Goal: Task Accomplishment & Management: Use online tool/utility

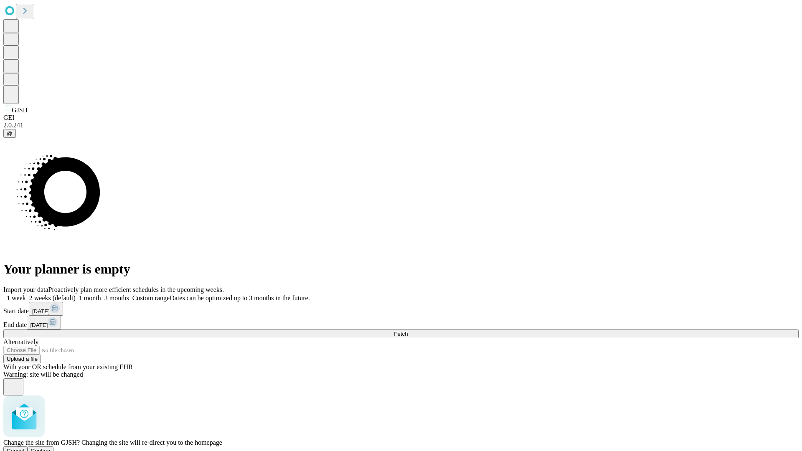
click at [51, 448] on span "Confirm" at bounding box center [41, 451] width 20 height 6
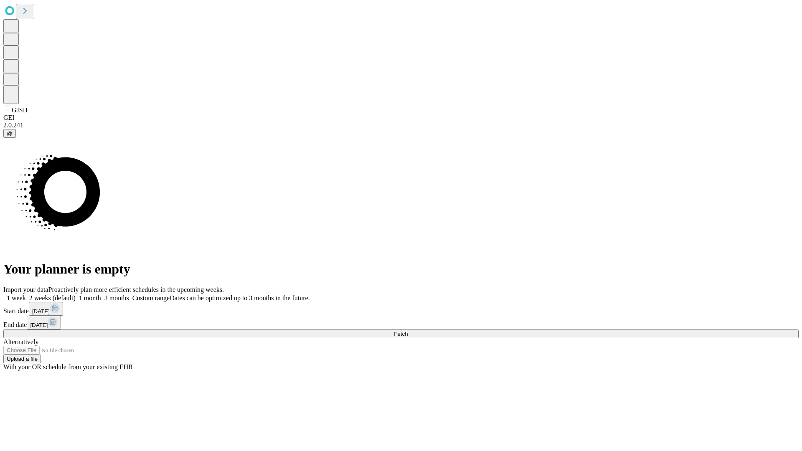
click at [76, 295] on label "2 weeks (default)" at bounding box center [51, 298] width 50 height 7
click at [408, 331] on span "Fetch" at bounding box center [401, 334] width 14 height 6
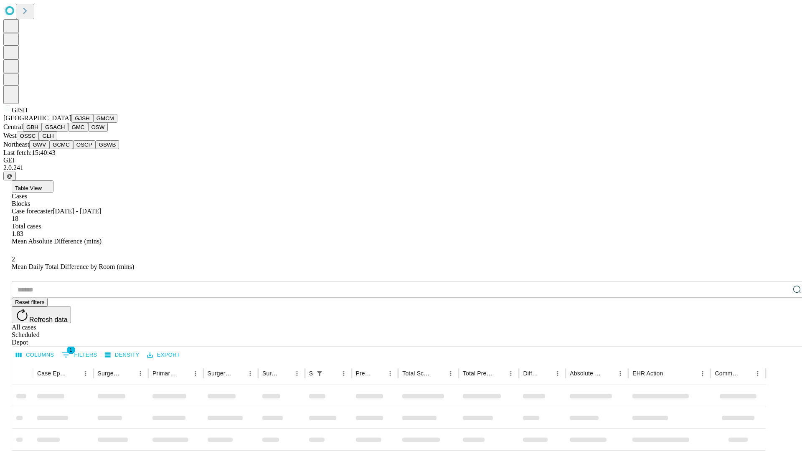
click at [93, 123] on button "GMCM" at bounding box center [105, 118] width 24 height 9
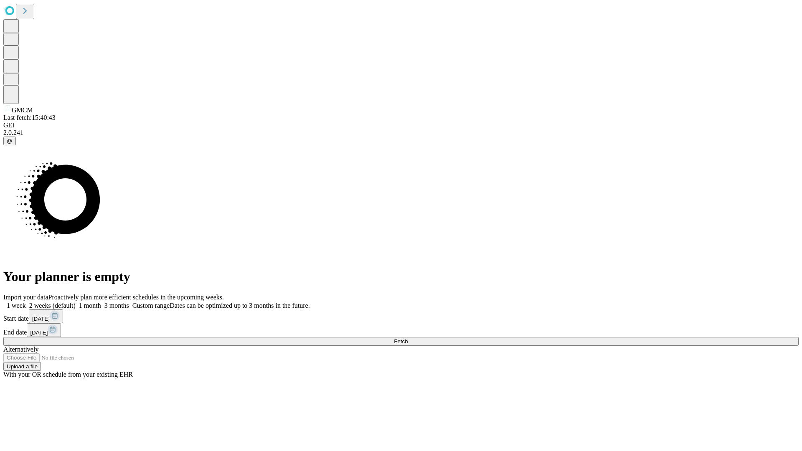
click at [76, 302] on label "2 weeks (default)" at bounding box center [51, 305] width 50 height 7
click at [408, 338] on span "Fetch" at bounding box center [401, 341] width 14 height 6
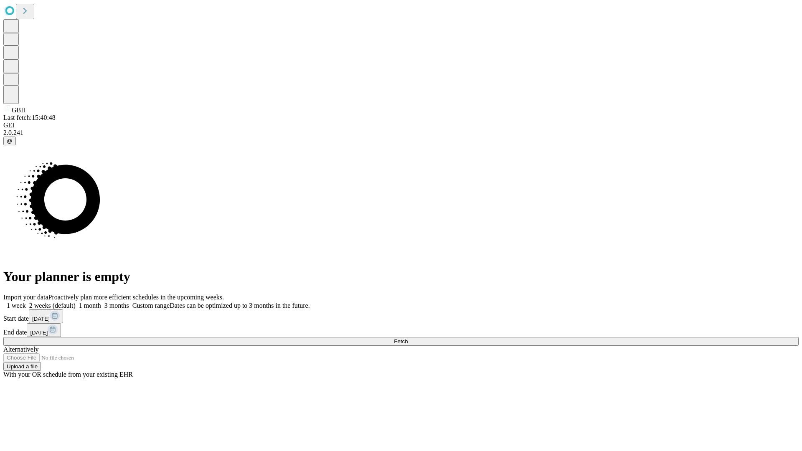
click at [76, 302] on label "2 weeks (default)" at bounding box center [51, 305] width 50 height 7
click at [408, 338] on span "Fetch" at bounding box center [401, 341] width 14 height 6
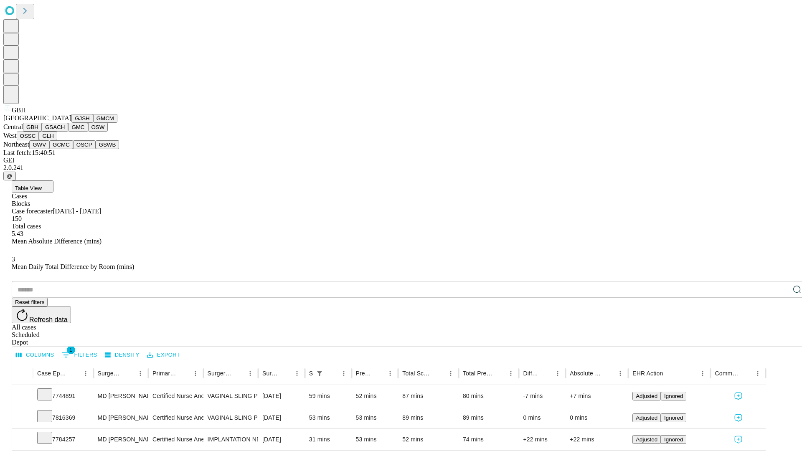
click at [65, 132] on button "GSACH" at bounding box center [55, 127] width 26 height 9
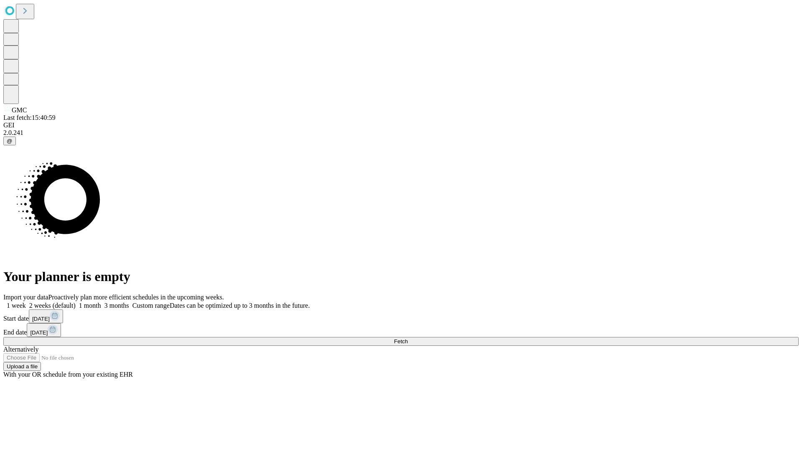
click at [76, 302] on label "2 weeks (default)" at bounding box center [51, 305] width 50 height 7
click at [408, 338] on span "Fetch" at bounding box center [401, 341] width 14 height 6
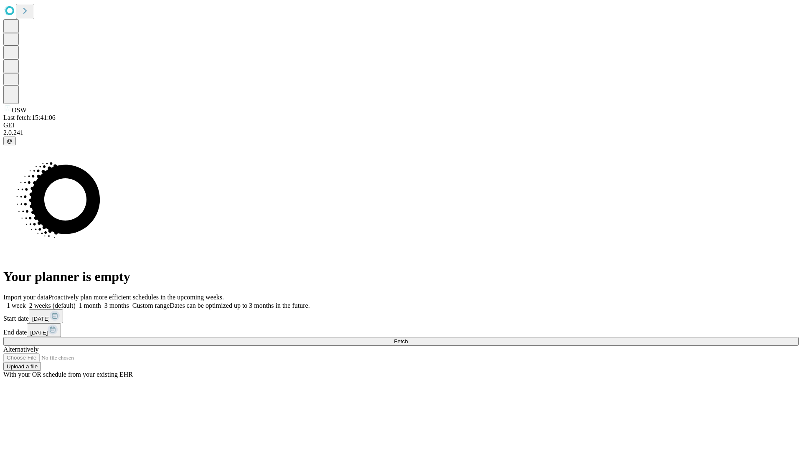
click at [408, 338] on span "Fetch" at bounding box center [401, 341] width 14 height 6
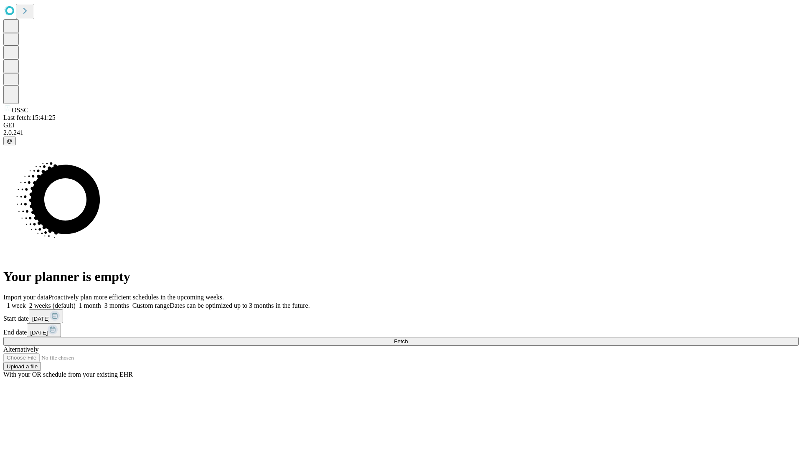
click at [76, 302] on label "2 weeks (default)" at bounding box center [51, 305] width 50 height 7
click at [408, 338] on span "Fetch" at bounding box center [401, 341] width 14 height 6
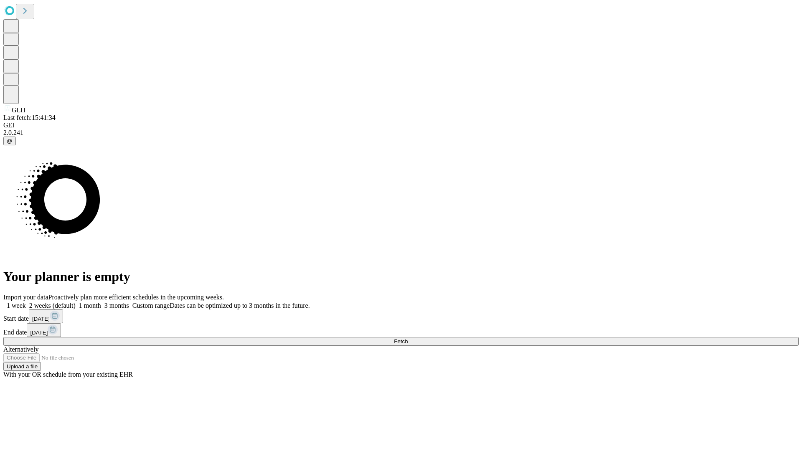
click at [76, 302] on label "2 weeks (default)" at bounding box center [51, 305] width 50 height 7
click at [408, 338] on span "Fetch" at bounding box center [401, 341] width 14 height 6
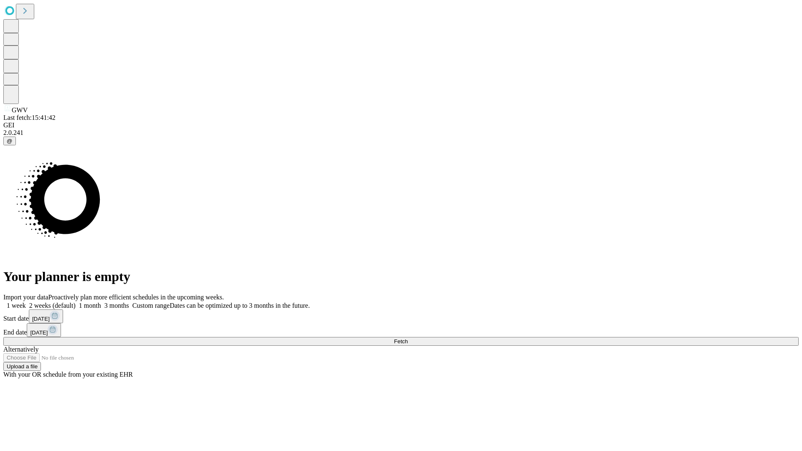
click at [76, 302] on label "2 weeks (default)" at bounding box center [51, 305] width 50 height 7
click at [408, 338] on span "Fetch" at bounding box center [401, 341] width 14 height 6
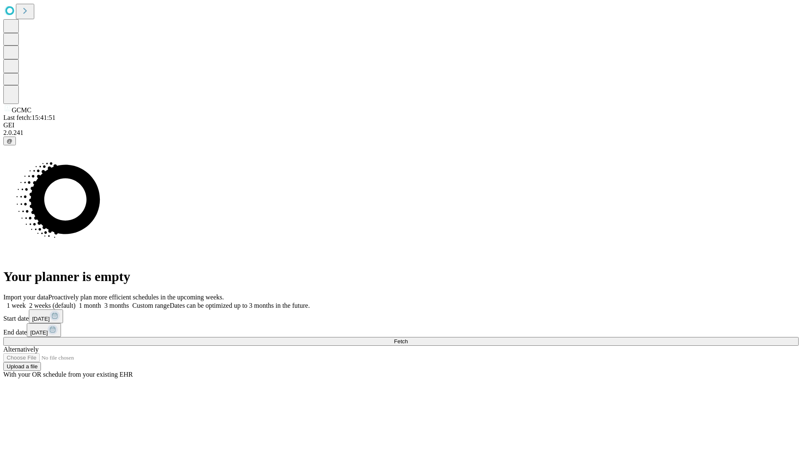
click at [76, 302] on label "2 weeks (default)" at bounding box center [51, 305] width 50 height 7
click at [408, 338] on span "Fetch" at bounding box center [401, 341] width 14 height 6
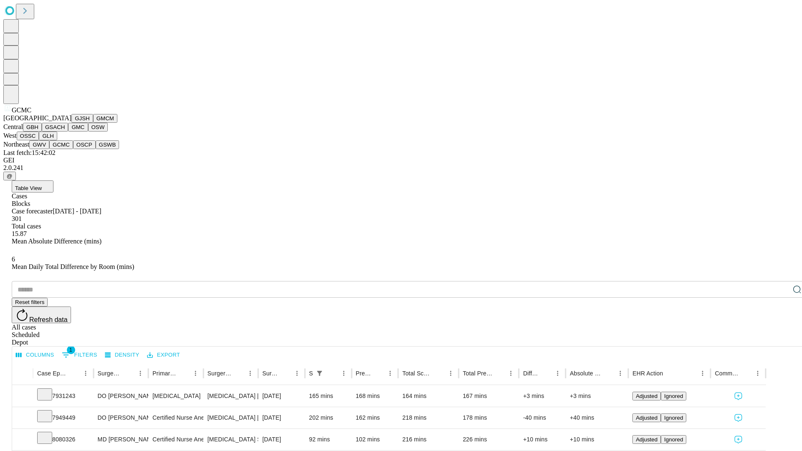
click at [73, 149] on button "OSCP" at bounding box center [84, 144] width 23 height 9
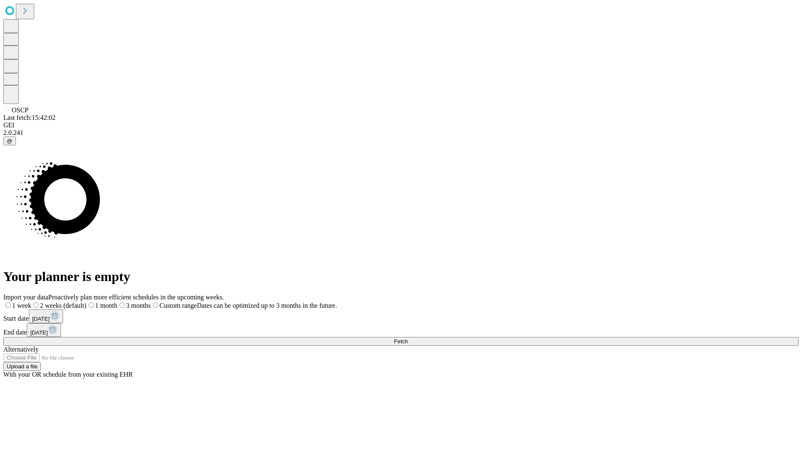
click at [86, 302] on label "2 weeks (default)" at bounding box center [58, 305] width 55 height 7
click at [408, 338] on span "Fetch" at bounding box center [401, 341] width 14 height 6
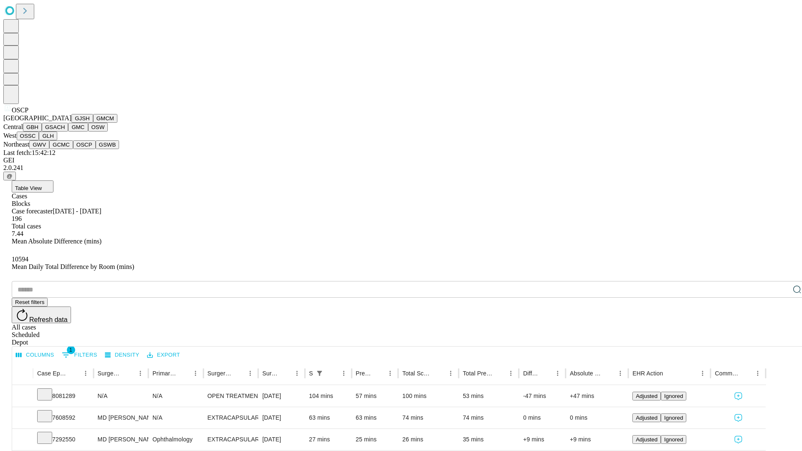
click at [96, 149] on button "GSWB" at bounding box center [108, 144] width 24 height 9
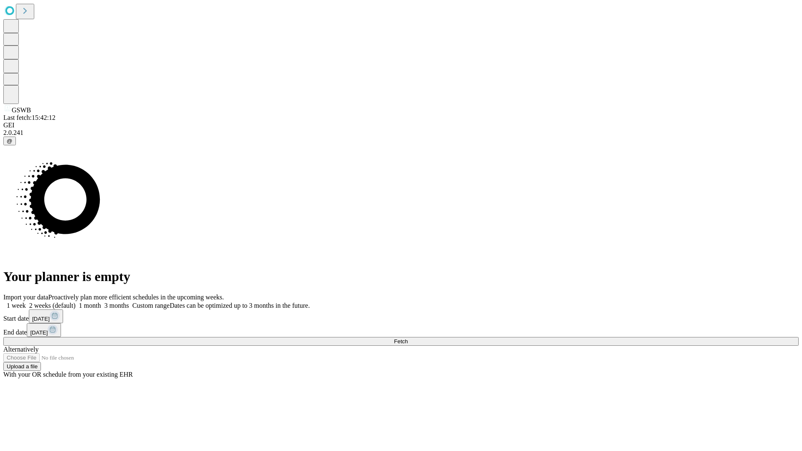
click at [76, 302] on label "2 weeks (default)" at bounding box center [51, 305] width 50 height 7
click at [408, 338] on span "Fetch" at bounding box center [401, 341] width 14 height 6
